Goal: Task Accomplishment & Management: Manage account settings

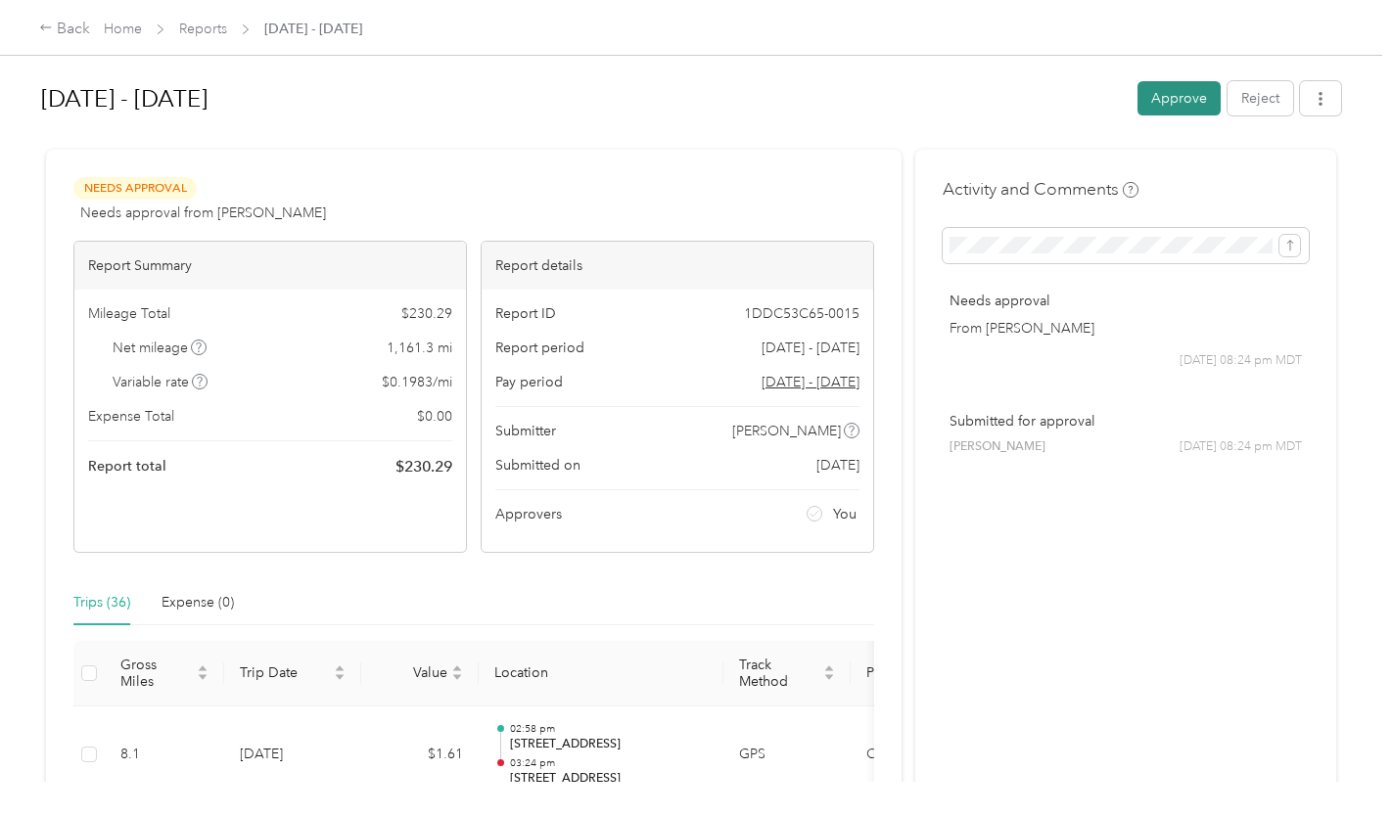
click at [1151, 100] on button "Approve" at bounding box center [1178, 98] width 83 height 34
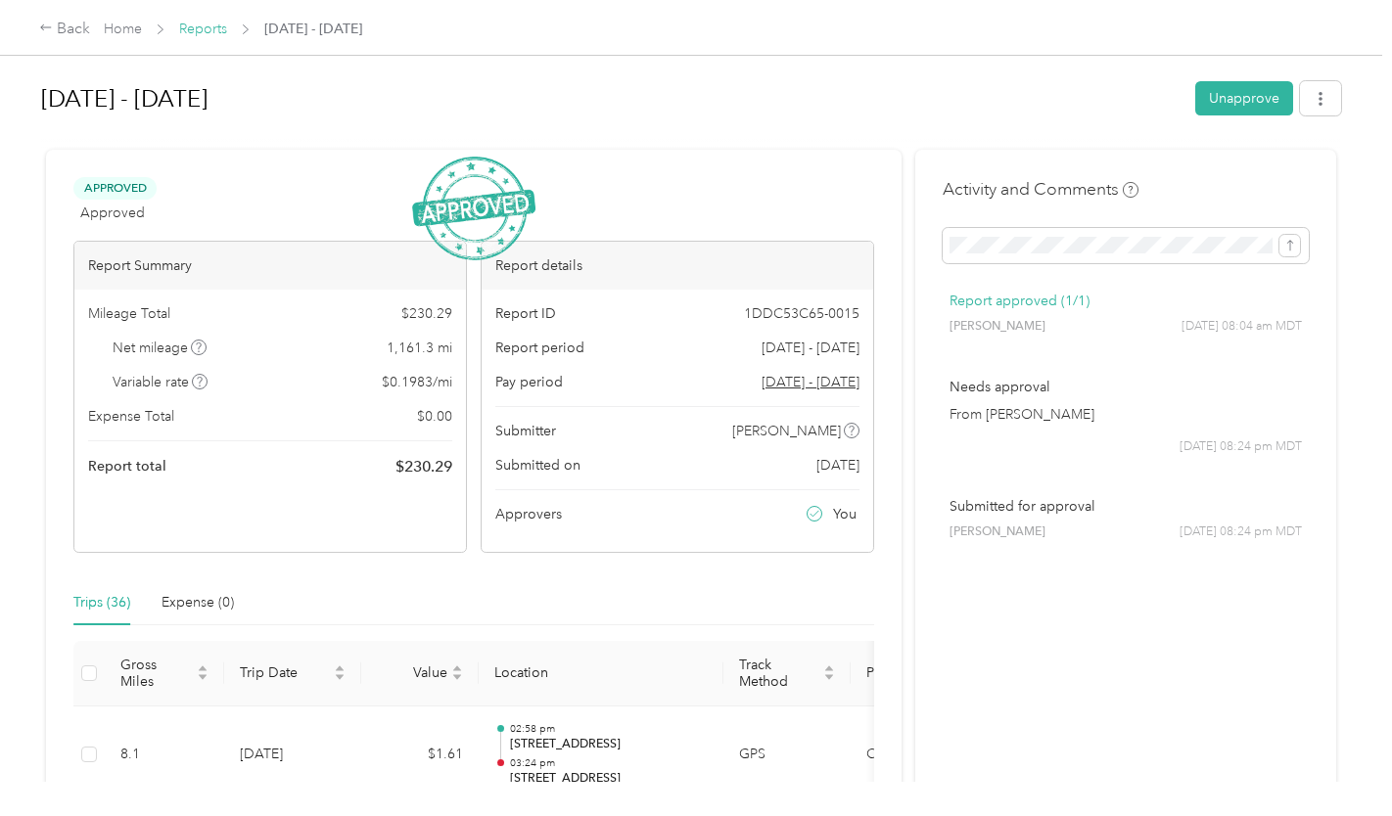
click at [201, 30] on link "Reports" at bounding box center [203, 29] width 48 height 17
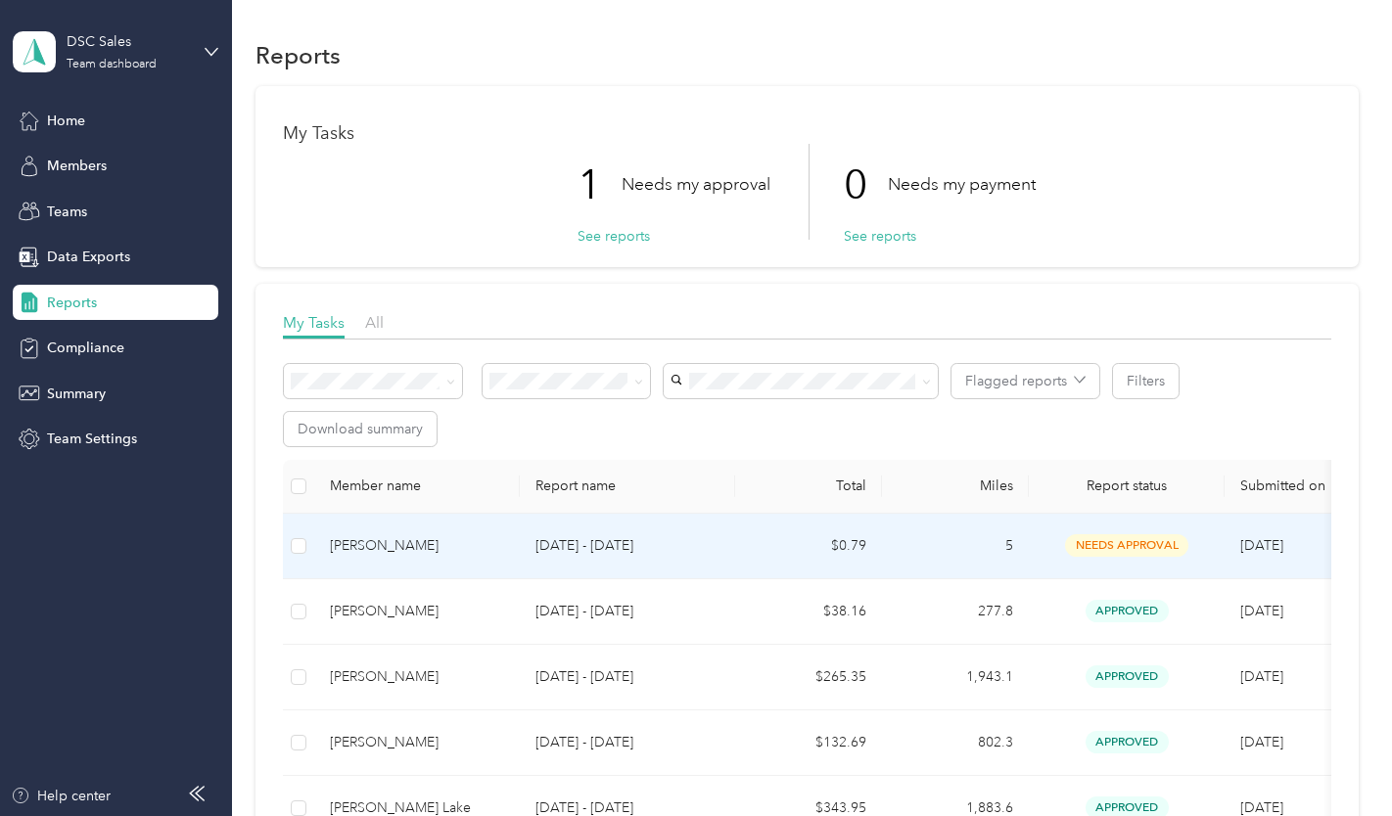
click at [445, 549] on div "Allen C. Williamson" at bounding box center [417, 546] width 174 height 22
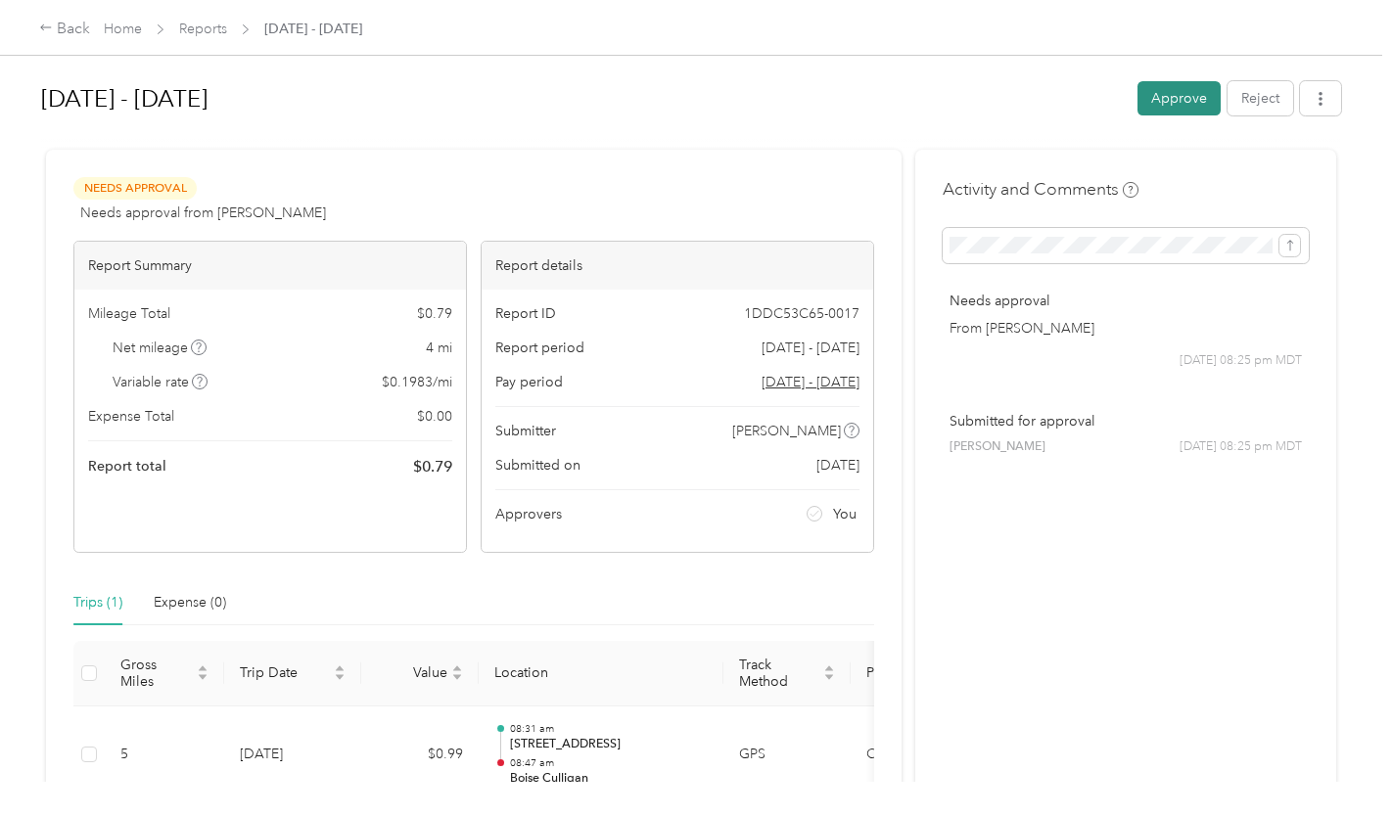
click at [1142, 96] on button "Approve" at bounding box center [1178, 98] width 83 height 34
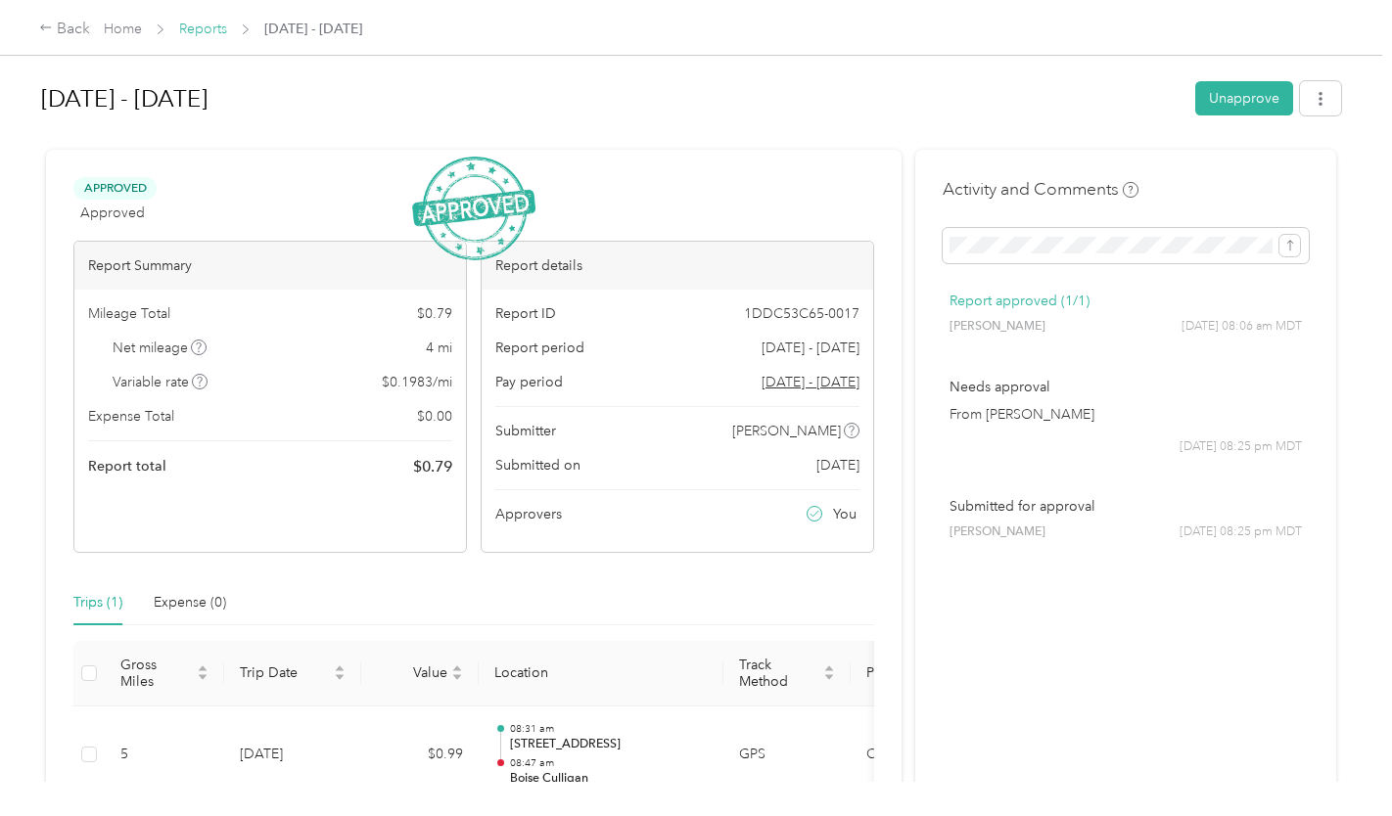
click at [194, 30] on link "Reports" at bounding box center [203, 29] width 48 height 17
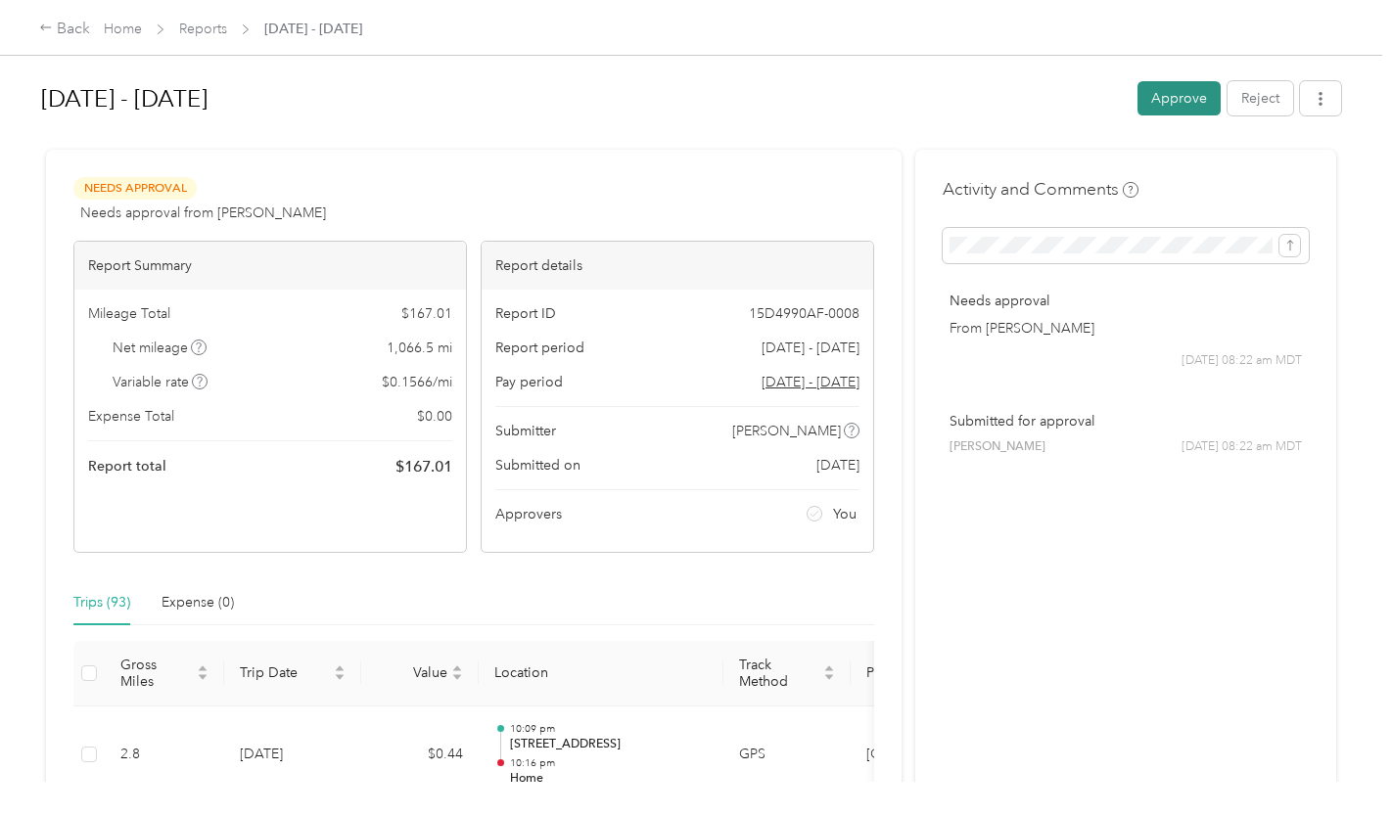
click at [1172, 105] on button "Approve" at bounding box center [1178, 98] width 83 height 34
click at [1172, 105] on div "Approve Reject" at bounding box center [1239, 98] width 204 height 34
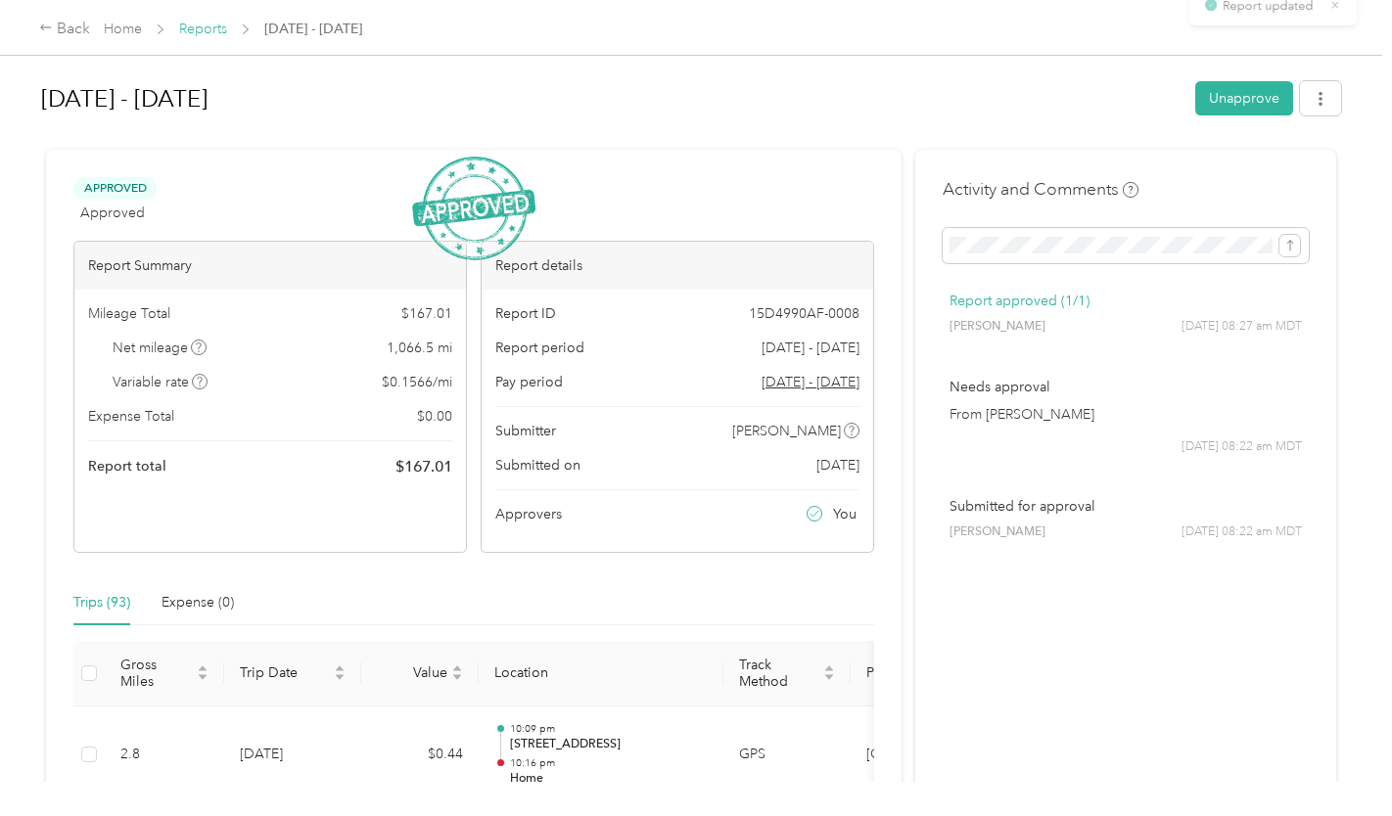
click at [201, 24] on link "Reports" at bounding box center [203, 29] width 48 height 17
